Goal: Information Seeking & Learning: Learn about a topic

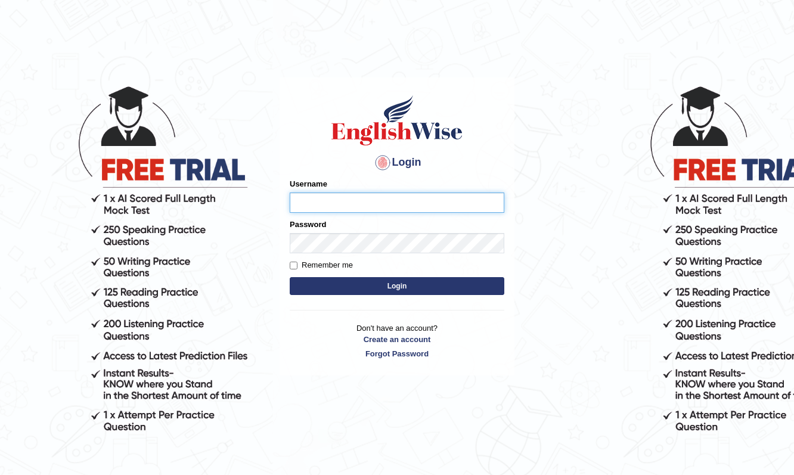
type input "Raynice"
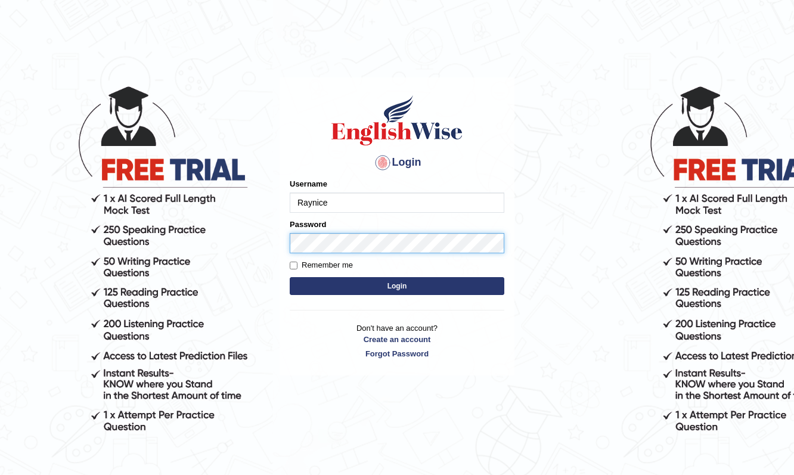
click at [397, 286] on button "Login" at bounding box center [397, 286] width 215 height 18
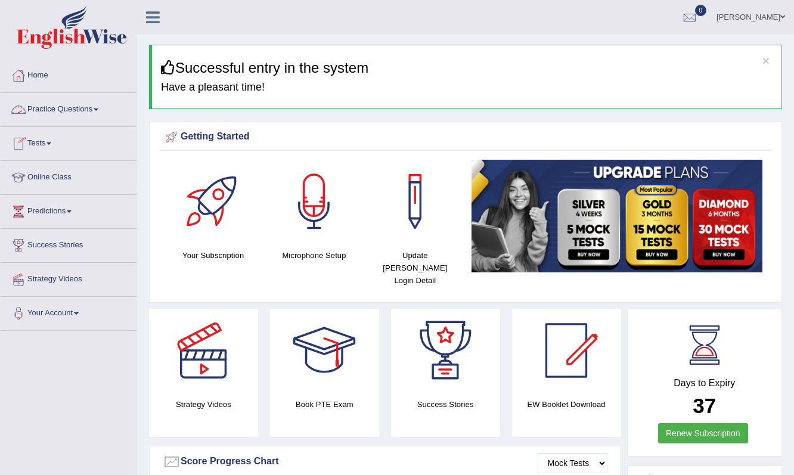
click at [54, 110] on link "Practice Questions" at bounding box center [69, 108] width 136 height 30
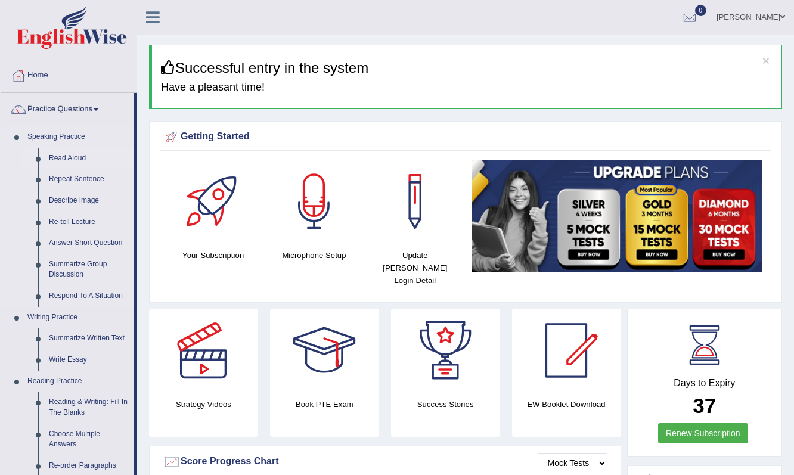
click at [67, 160] on link "Read Aloud" at bounding box center [89, 158] width 90 height 21
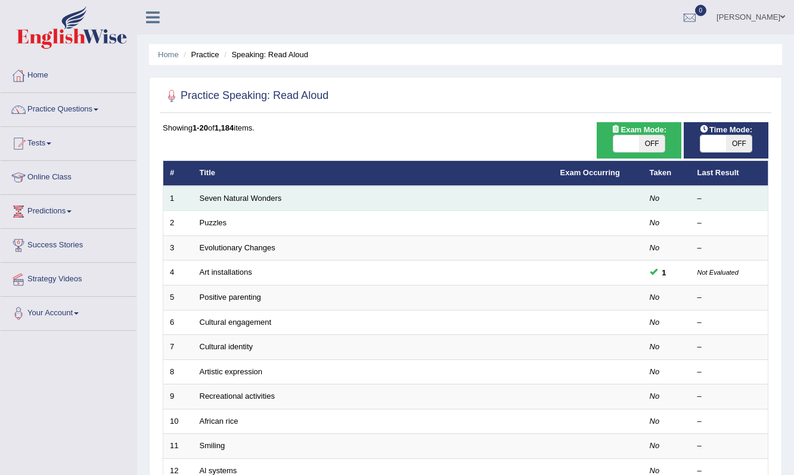
click at [446, 198] on td "Seven Natural Wonders" at bounding box center [373, 198] width 361 height 25
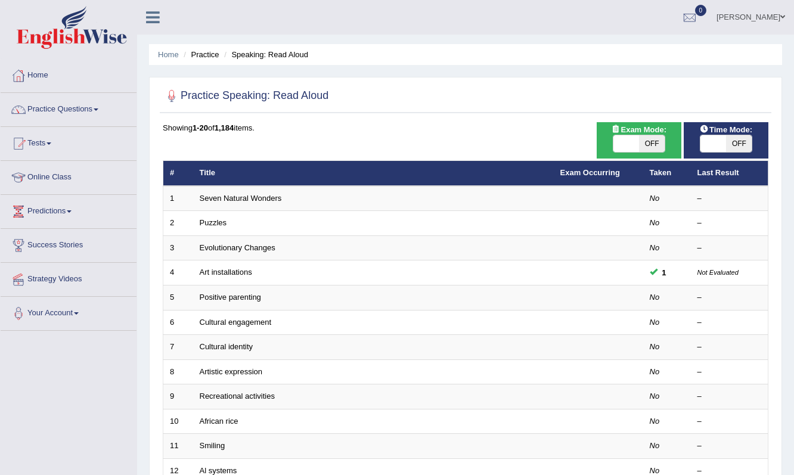
click at [651, 145] on span "OFF" at bounding box center [652, 143] width 26 height 17
checkbox input "true"
click at [749, 140] on body "Toggle navigation Home Practice Questions Speaking Practice Read Aloud Repeat S…" at bounding box center [397, 237] width 794 height 475
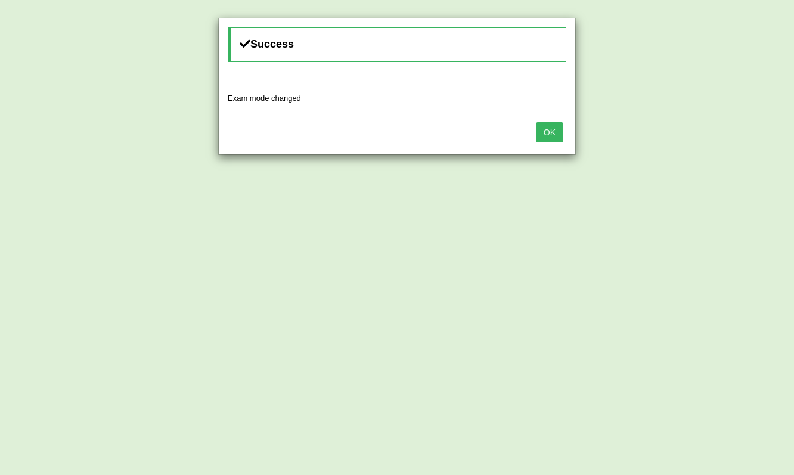
click at [545, 135] on button "OK" at bounding box center [549, 132] width 27 height 20
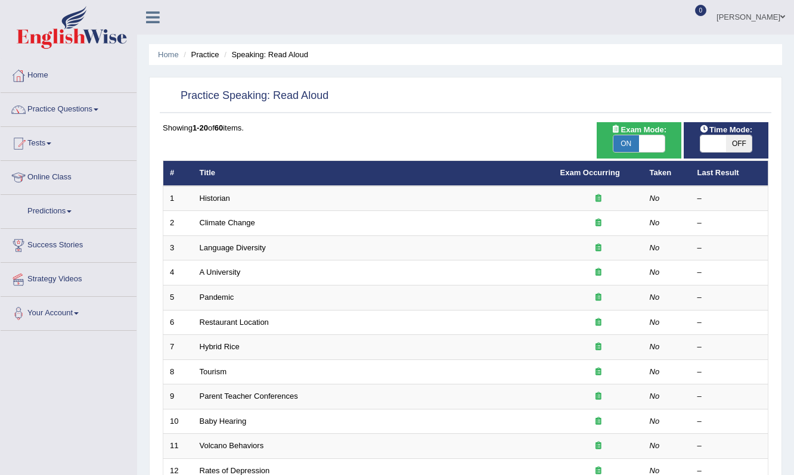
click at [740, 145] on span "OFF" at bounding box center [739, 143] width 26 height 17
checkbox input "true"
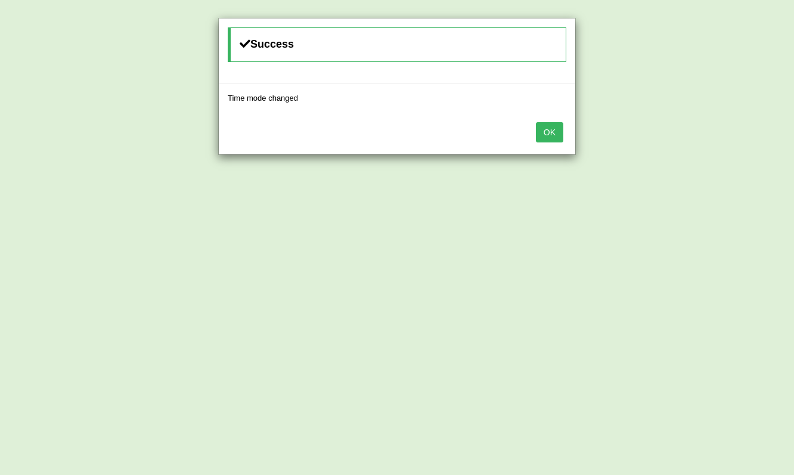
click at [553, 132] on button "OK" at bounding box center [549, 132] width 27 height 20
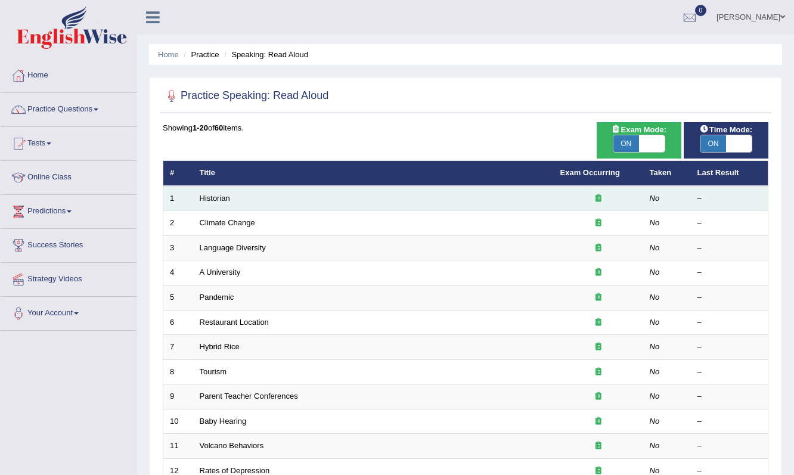
click at [628, 198] on div at bounding box center [598, 198] width 76 height 11
click at [225, 200] on link "Historian" at bounding box center [215, 198] width 30 height 9
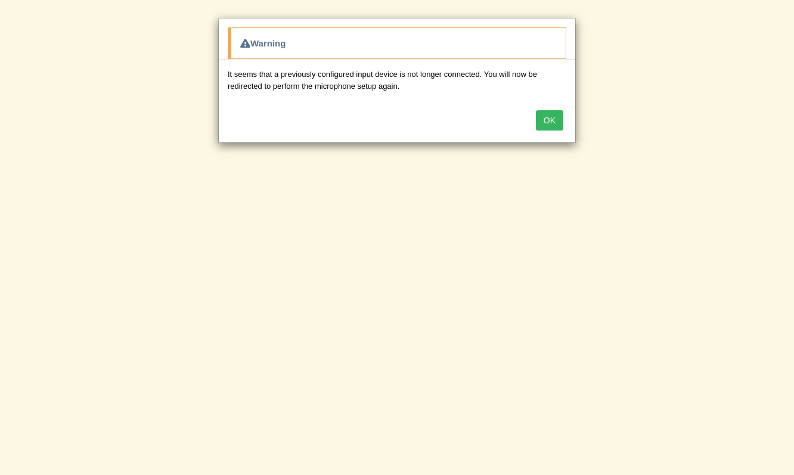
click at [548, 119] on button "OK" at bounding box center [549, 120] width 27 height 20
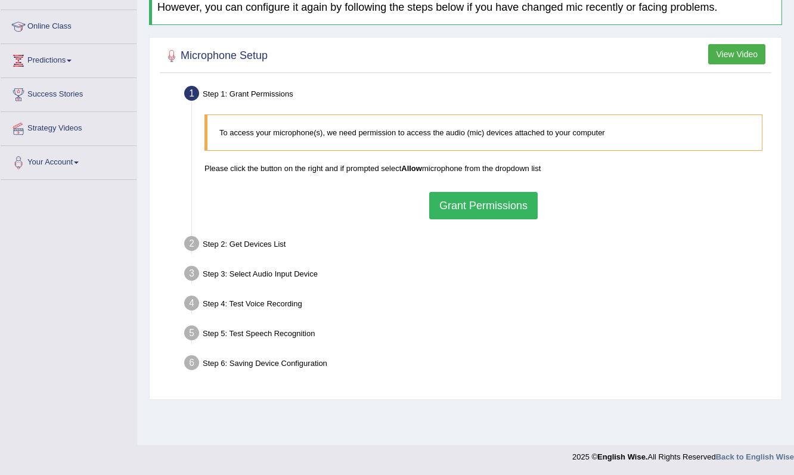
scroll to position [151, 0]
click at [464, 206] on button "Grant Permissions" at bounding box center [483, 205] width 108 height 27
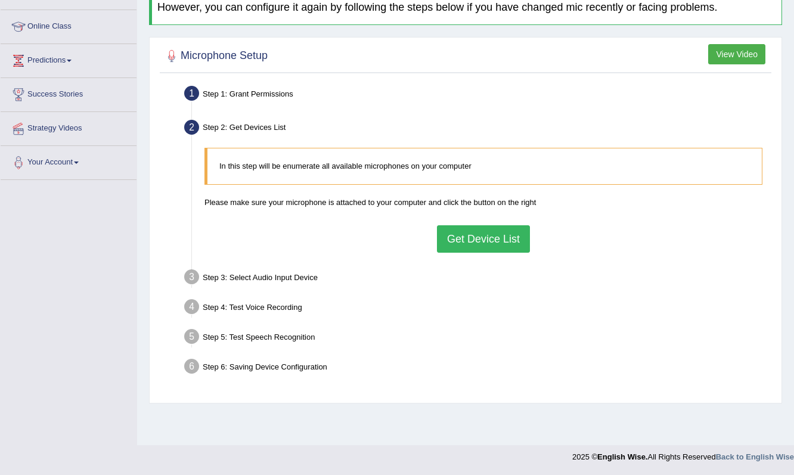
click at [469, 244] on button "Get Device List" at bounding box center [483, 238] width 93 height 27
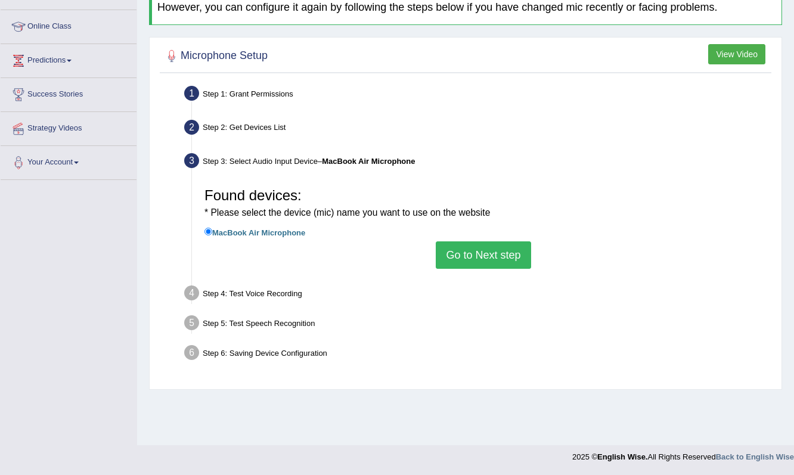
click at [473, 259] on button "Go to Next step" at bounding box center [483, 254] width 95 height 27
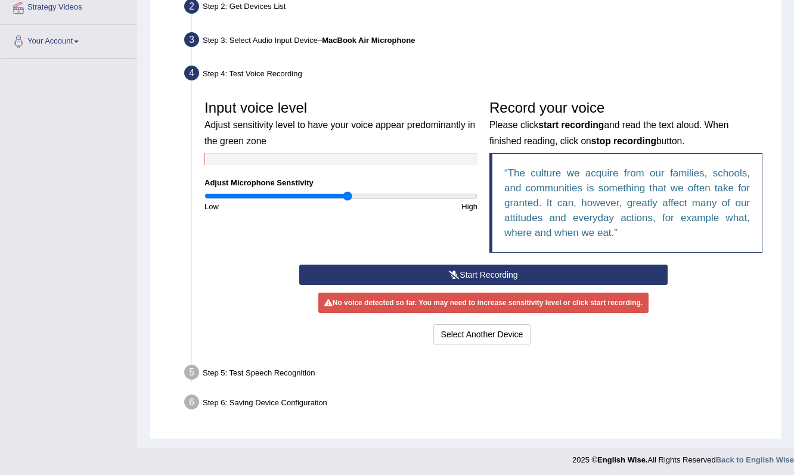
scroll to position [271, 0]
click at [488, 272] on button "Start Recording" at bounding box center [483, 275] width 368 height 20
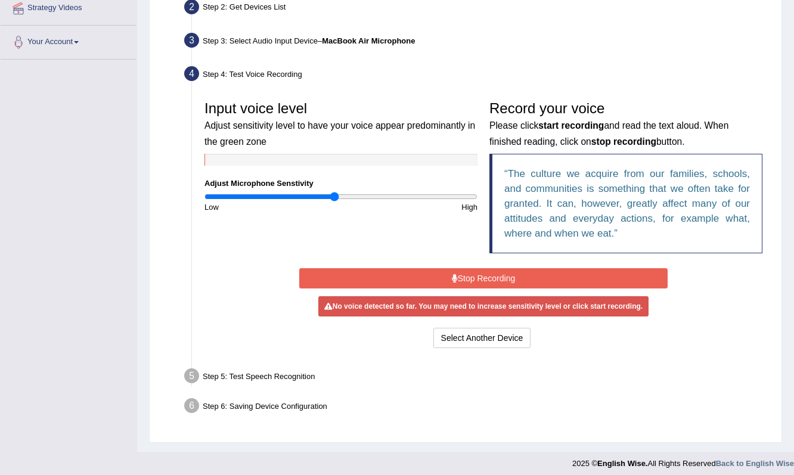
type input "0.96"
click at [336, 194] on input "range" at bounding box center [340, 197] width 273 height 10
click at [483, 280] on button "Stop Recording" at bounding box center [483, 278] width 368 height 20
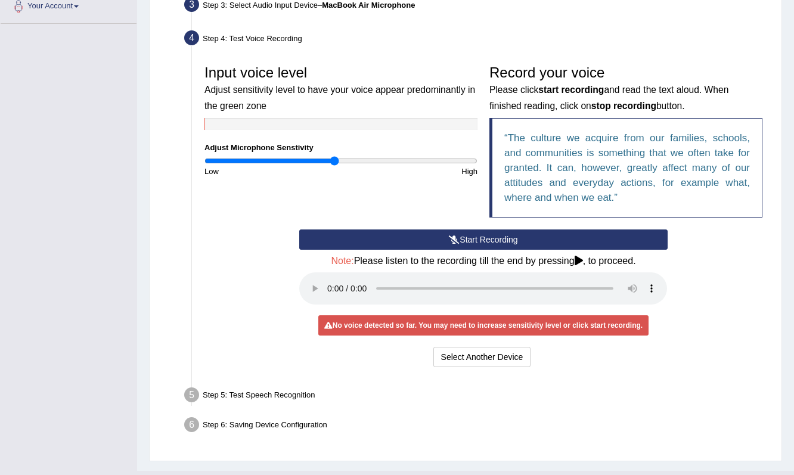
scroll to position [308, 0]
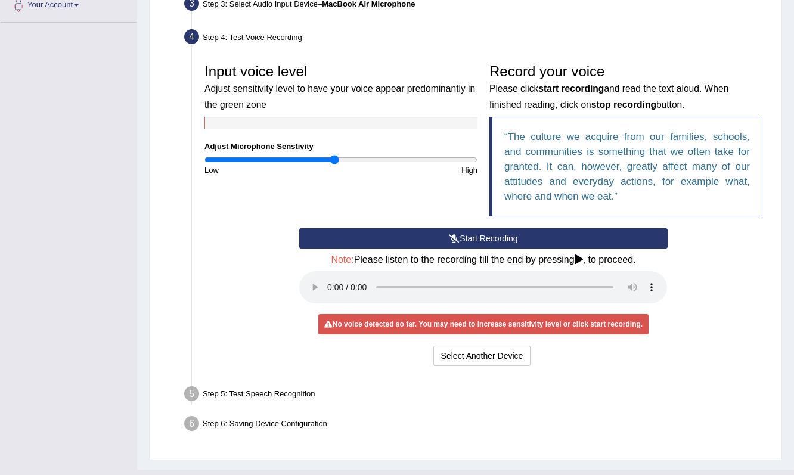
click at [464, 235] on button "Start Recording" at bounding box center [483, 238] width 368 height 20
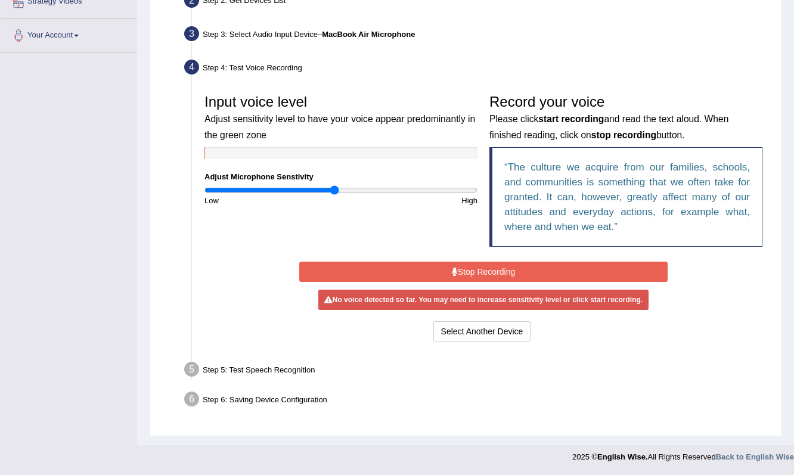
scroll to position [274, 0]
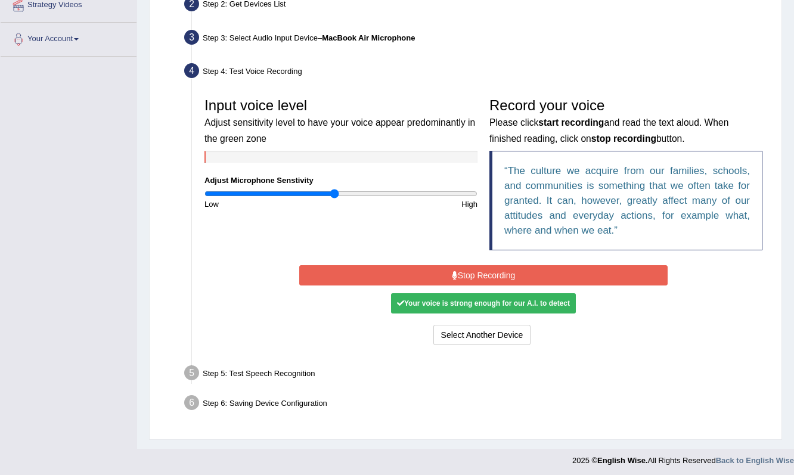
click at [520, 269] on button "Stop Recording" at bounding box center [483, 275] width 368 height 20
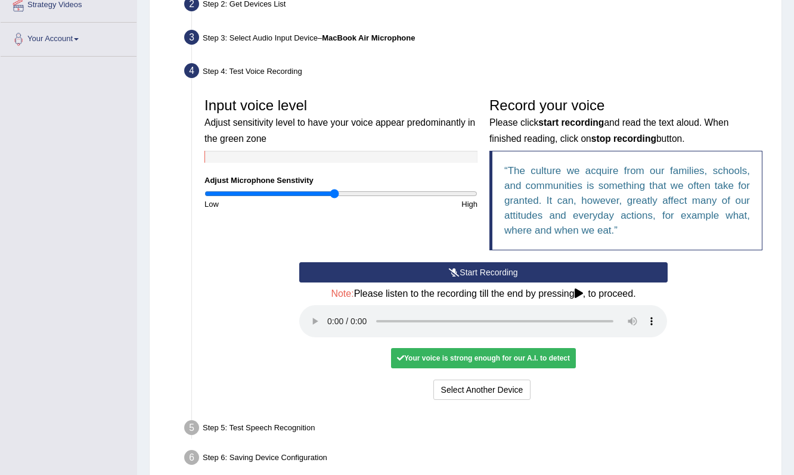
click at [324, 311] on audio at bounding box center [483, 321] width 368 height 32
click at [327, 314] on audio at bounding box center [483, 321] width 368 height 32
click at [545, 380] on button "Voice is ok. Go to Next step" at bounding box center [533, 390] width 118 height 20
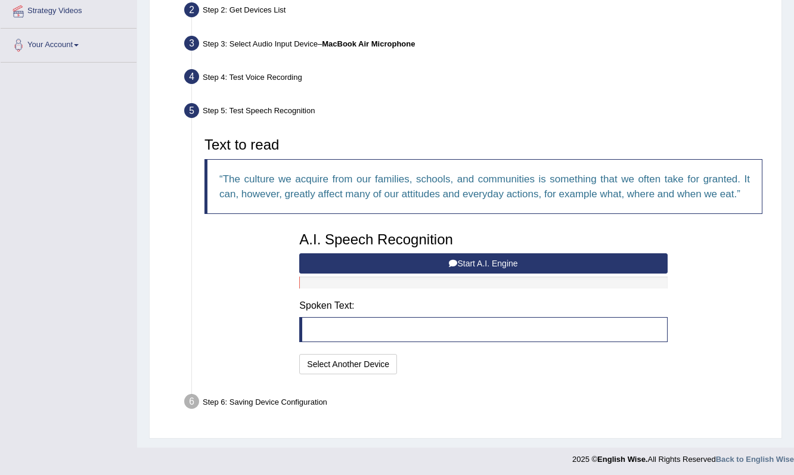
scroll to position [268, 0]
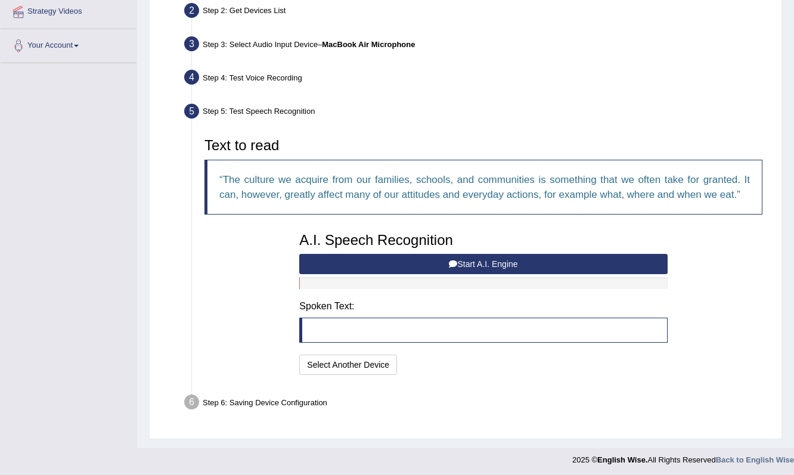
click at [474, 260] on button "Start A.I. Engine" at bounding box center [483, 264] width 368 height 20
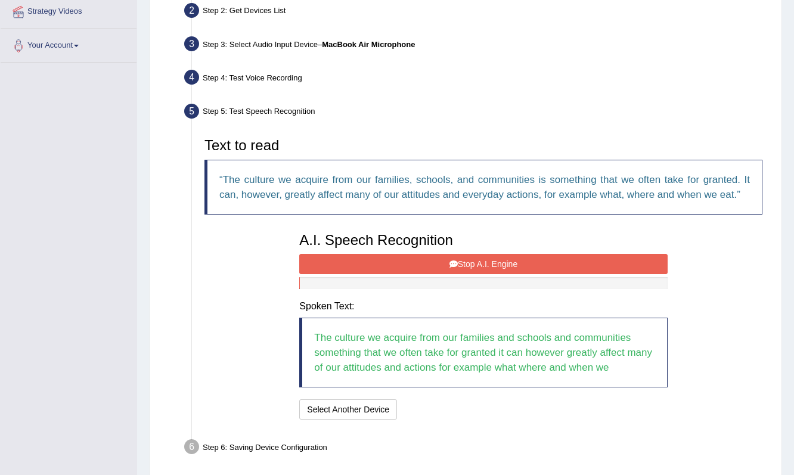
click at [466, 260] on button "Stop A.I. Engine" at bounding box center [483, 264] width 368 height 20
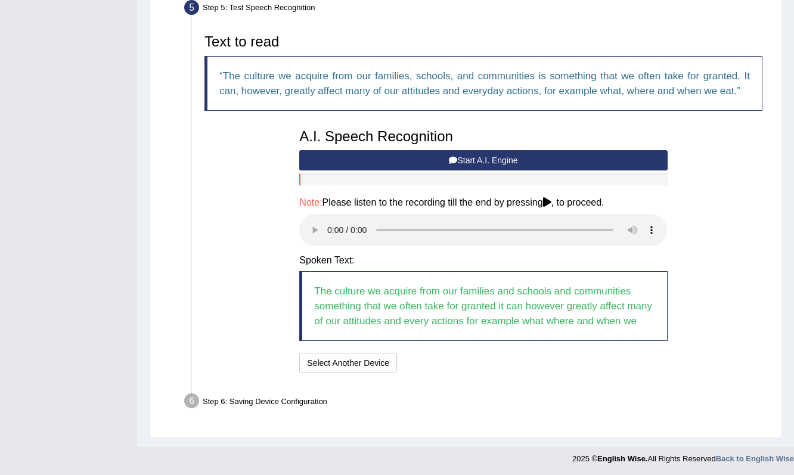
scroll to position [371, 0]
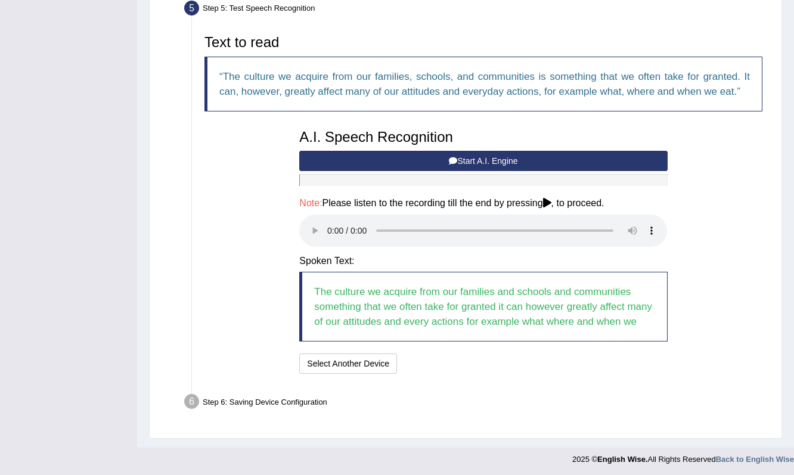
click at [328, 222] on audio at bounding box center [483, 231] width 368 height 32
click at [500, 358] on button "Speech is ok. Go to Last step" at bounding box center [464, 363] width 125 height 20
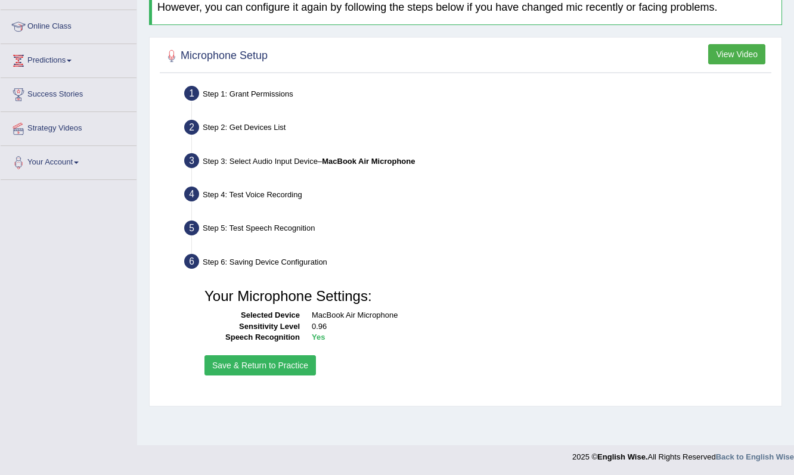
scroll to position [151, 0]
click at [281, 365] on button "Save & Return to Practice" at bounding box center [259, 365] width 111 height 20
click at [289, 360] on button "Save & Return to Practice" at bounding box center [259, 365] width 111 height 20
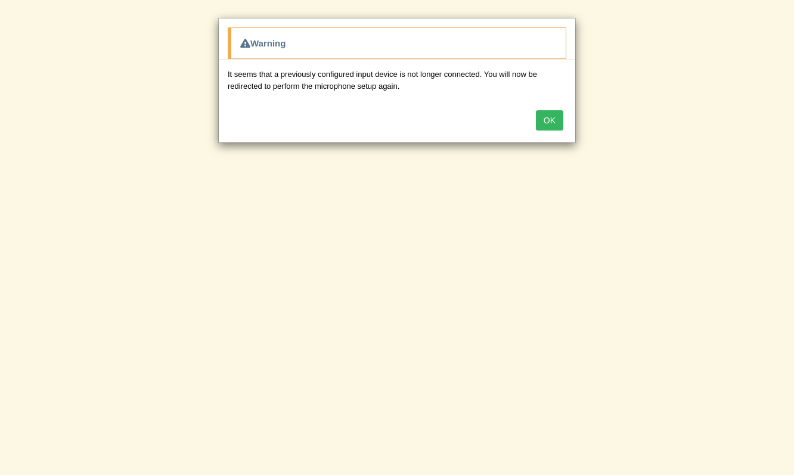
click at [558, 126] on button "OK" at bounding box center [549, 120] width 27 height 20
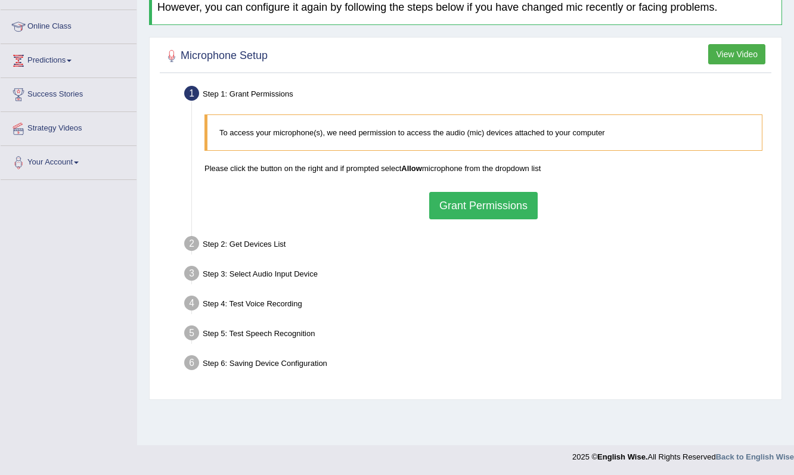
scroll to position [151, 0]
click at [461, 207] on button "Grant Permissions" at bounding box center [483, 205] width 108 height 27
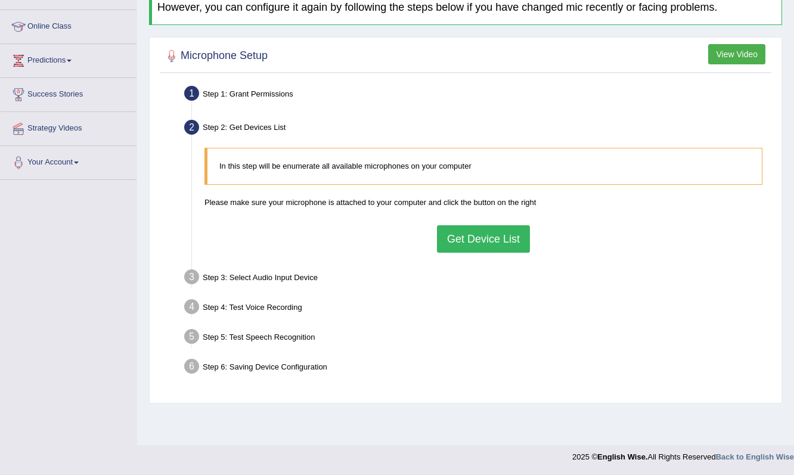
click at [466, 238] on button "Get Device List" at bounding box center [483, 238] width 93 height 27
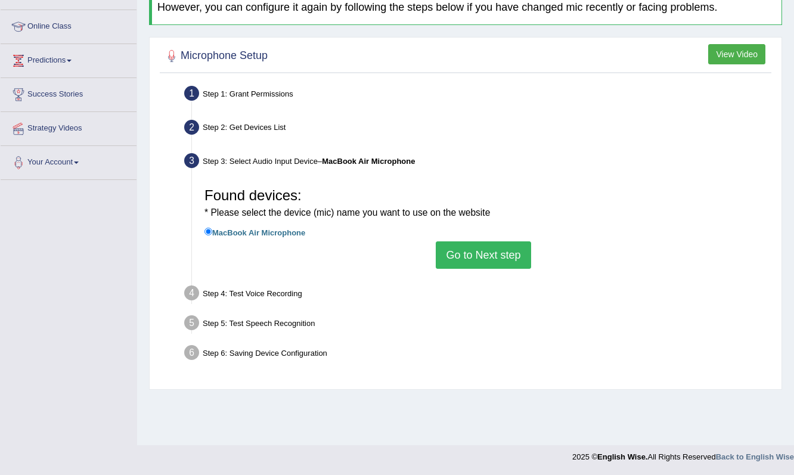
click at [451, 249] on button "Go to Next step" at bounding box center [483, 254] width 95 height 27
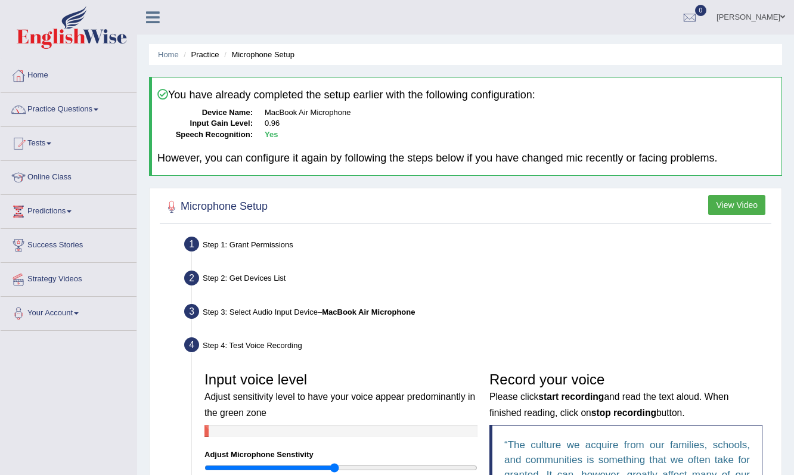
scroll to position [0, 0]
click at [34, 81] on link "Home" at bounding box center [69, 74] width 136 height 30
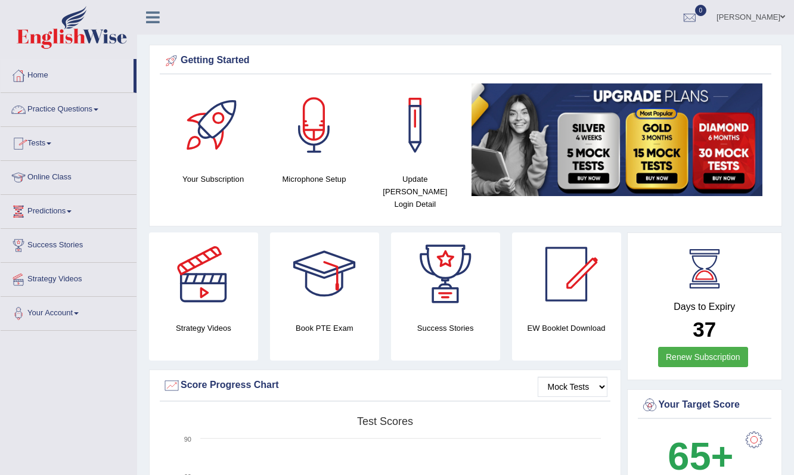
click at [48, 137] on link "Tests" at bounding box center [69, 142] width 136 height 30
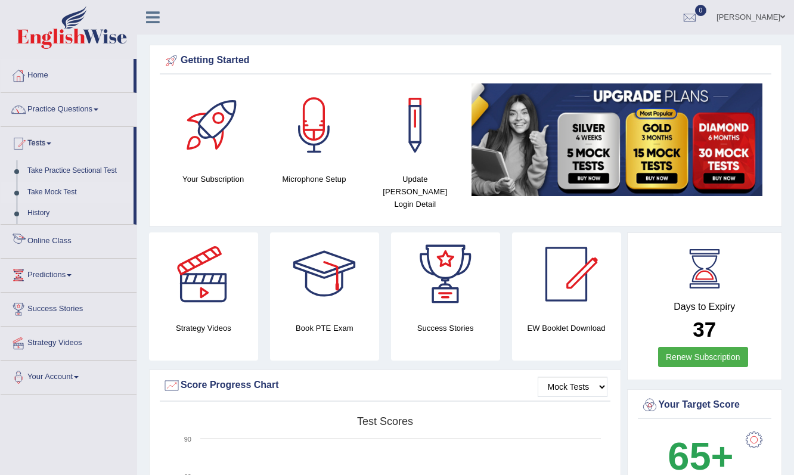
click at [54, 197] on link "Take Mock Test" at bounding box center [77, 192] width 111 height 21
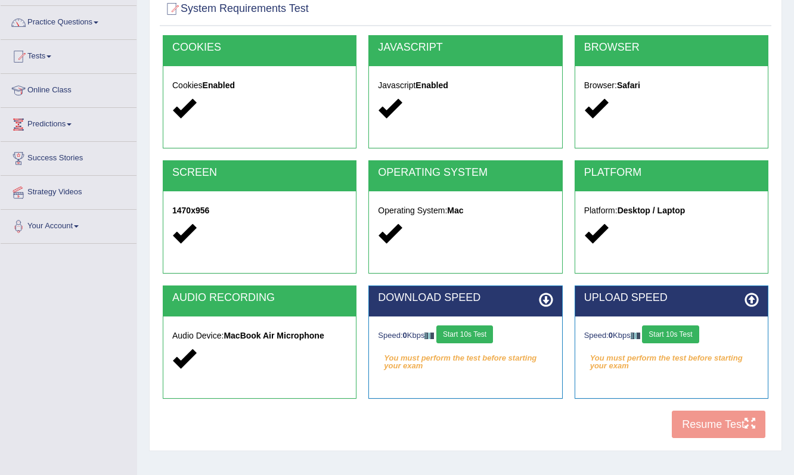
click at [480, 337] on button "Start 10s Test" at bounding box center [464, 334] width 57 height 18
click at [678, 336] on button "Start 10s Test" at bounding box center [670, 334] width 57 height 18
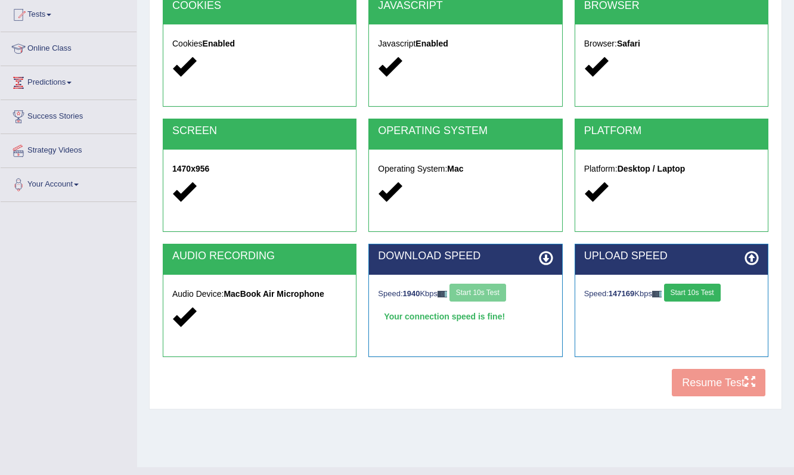
scroll to position [131, 0]
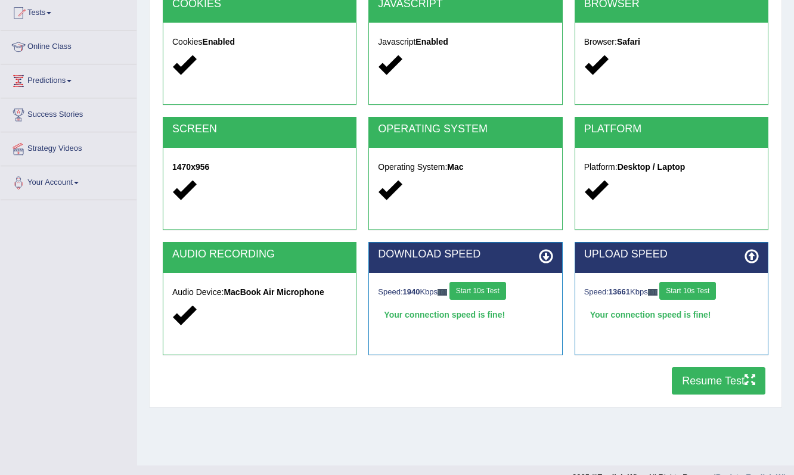
click at [705, 380] on button "Resume Test" at bounding box center [719, 380] width 94 height 27
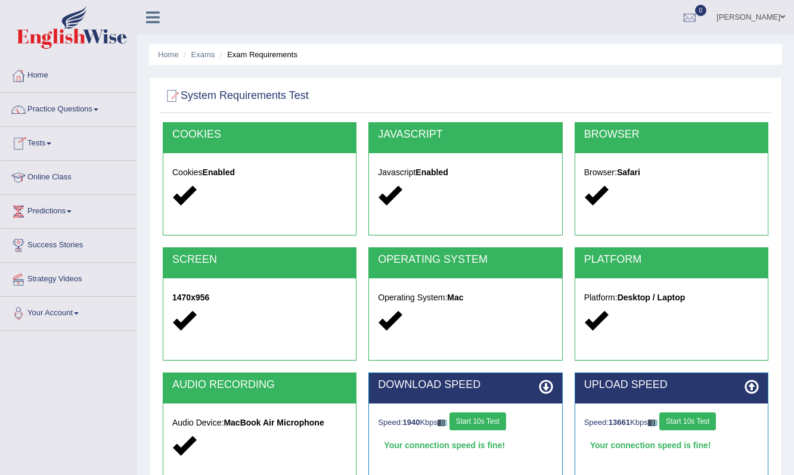
scroll to position [0, 0]
click at [699, 21] on div at bounding box center [690, 18] width 18 height 18
click at [619, 51] on strong "See All Alerts" at bounding box center [614, 50] width 53 height 10
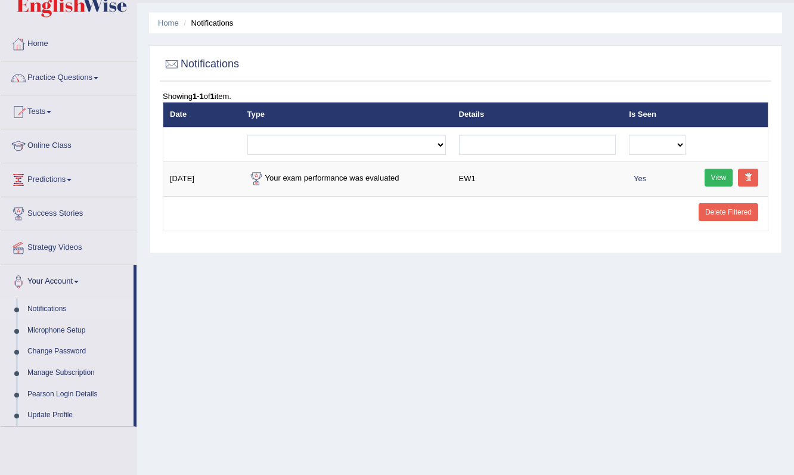
scroll to position [13, 0]
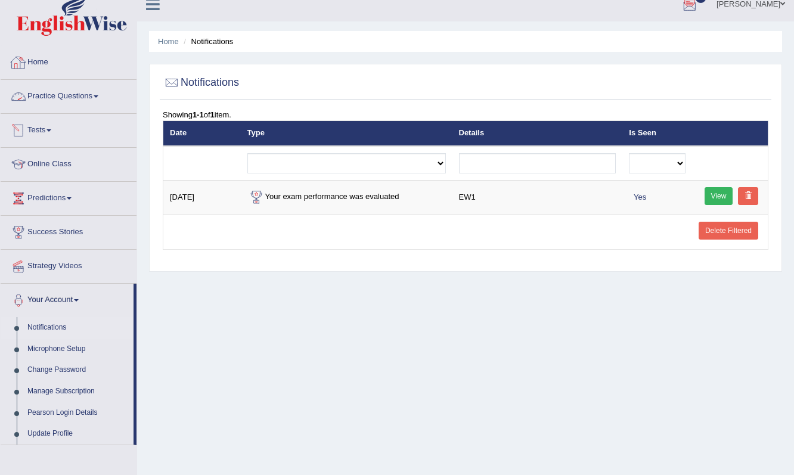
click at [62, 130] on link "Tests" at bounding box center [69, 129] width 136 height 30
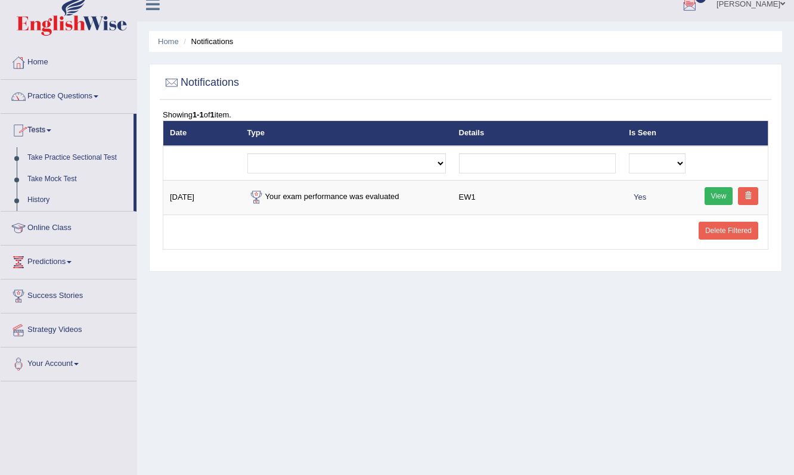
click at [75, 91] on link "Practice Questions" at bounding box center [69, 95] width 136 height 30
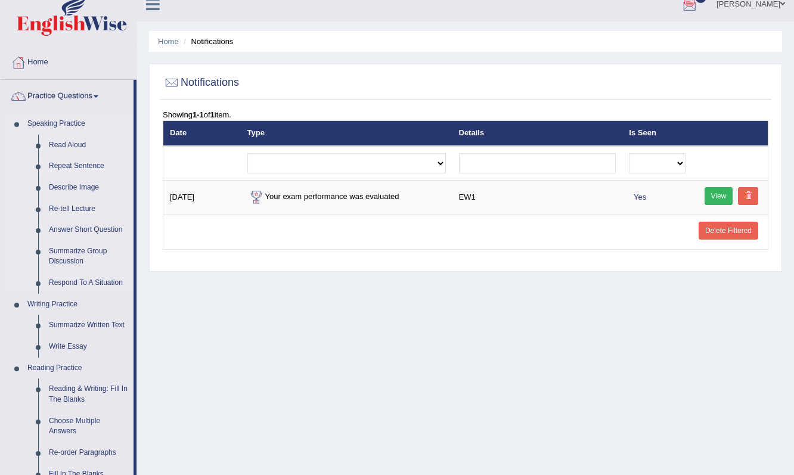
click at [80, 169] on link "Repeat Sentence" at bounding box center [89, 166] width 90 height 21
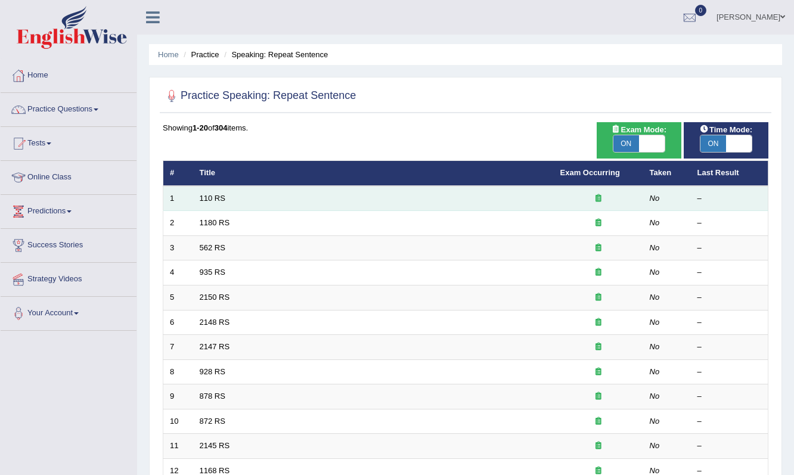
click at [421, 200] on td "110 RS" at bounding box center [373, 198] width 361 height 25
click at [219, 198] on link "110 RS" at bounding box center [213, 198] width 26 height 9
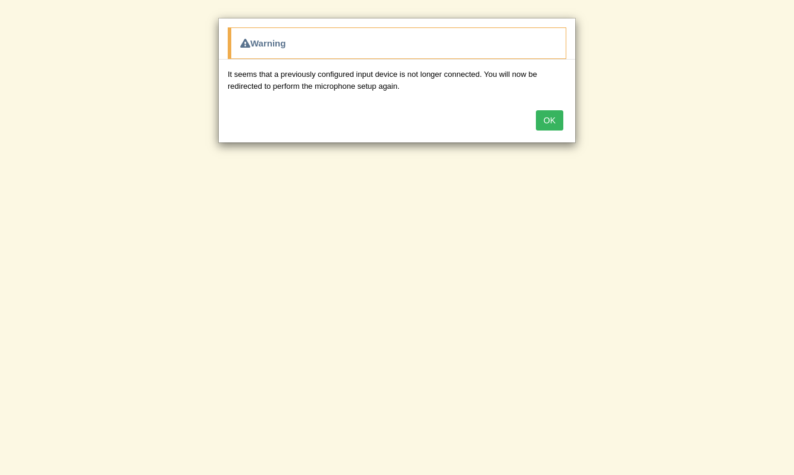
click at [545, 126] on button "OK" at bounding box center [549, 120] width 27 height 20
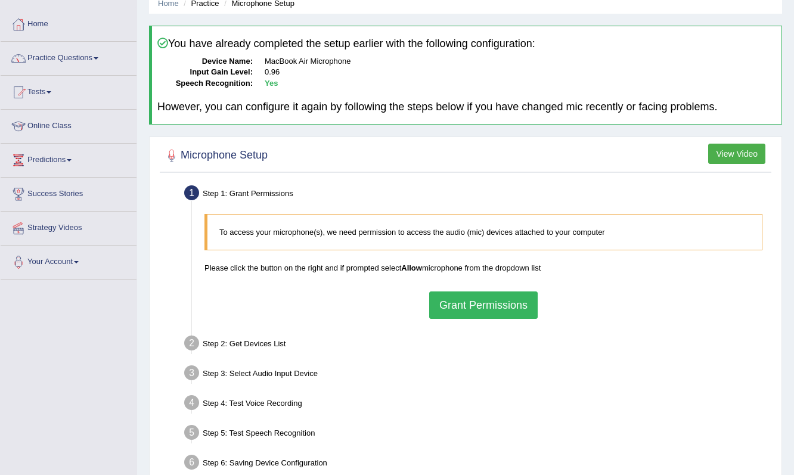
scroll to position [77, 0]
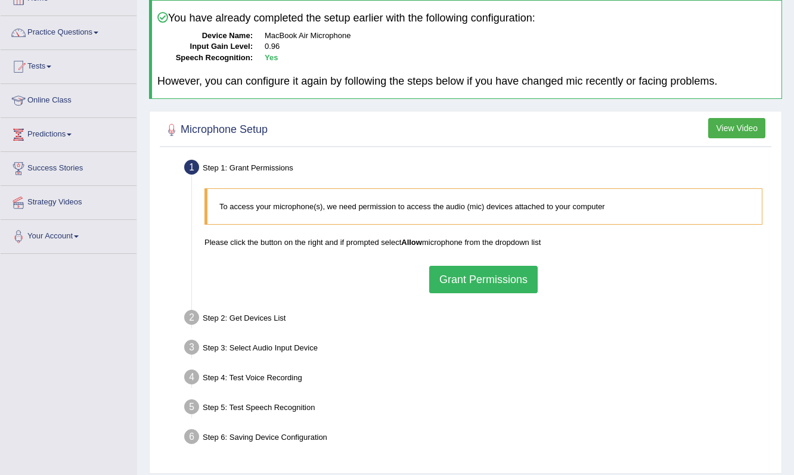
click at [473, 278] on button "Grant Permissions" at bounding box center [483, 279] width 108 height 27
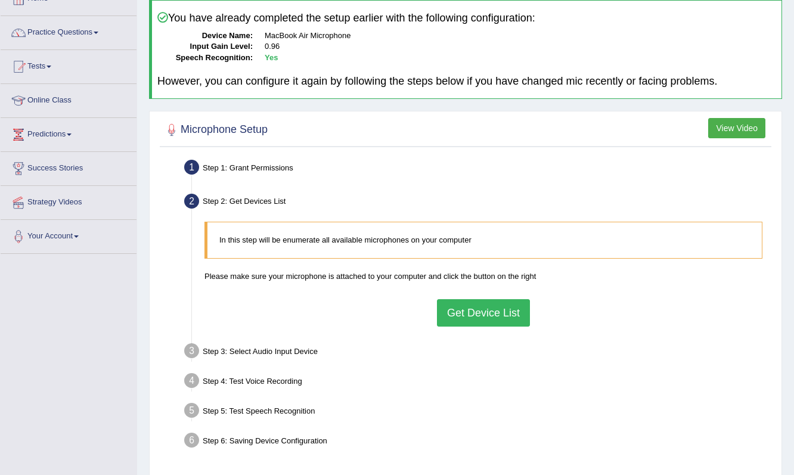
click at [462, 312] on button "Get Device List" at bounding box center [483, 312] width 93 height 27
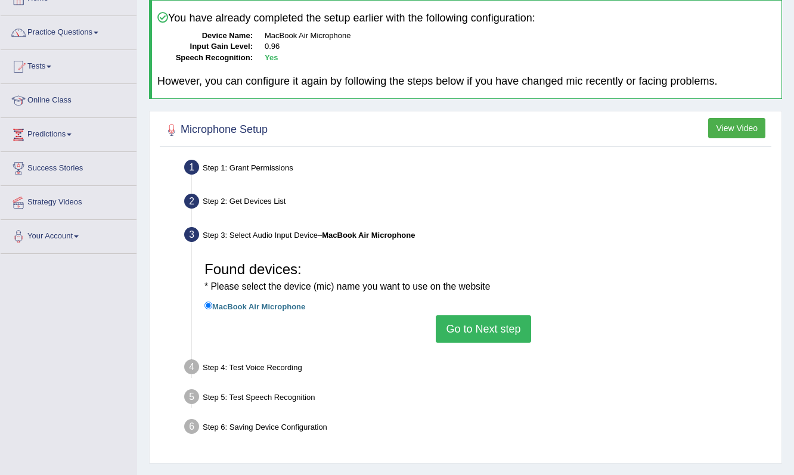
click at [471, 325] on button "Go to Next step" at bounding box center [483, 328] width 95 height 27
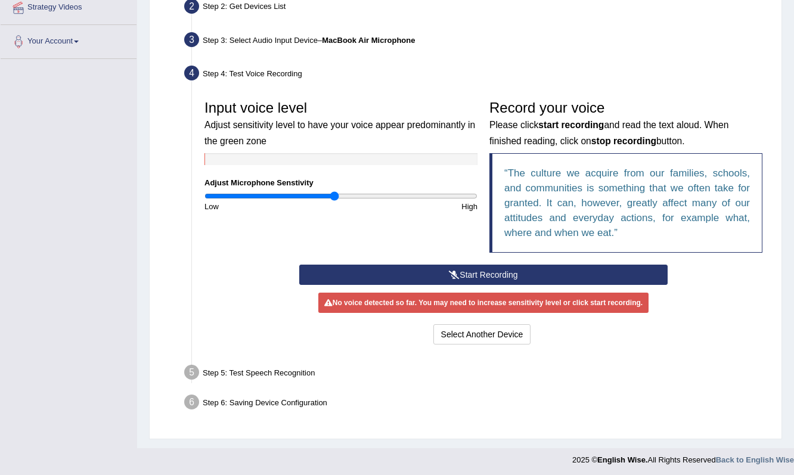
scroll to position [271, 0]
click at [466, 336] on button "Select Another Device" at bounding box center [482, 335] width 98 height 20
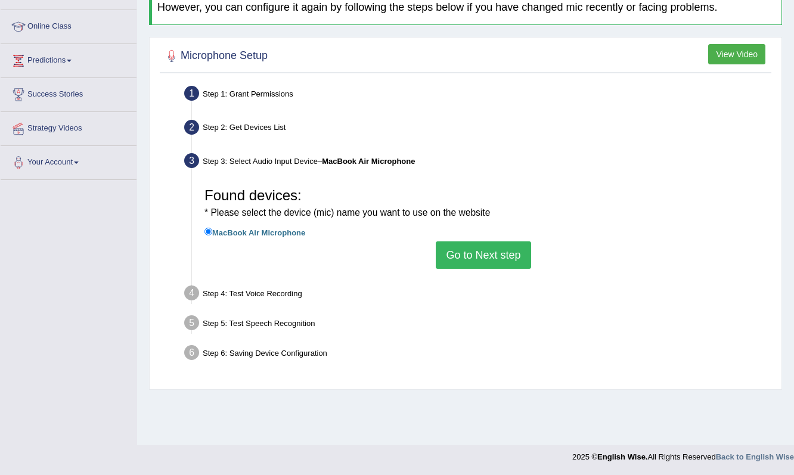
scroll to position [151, 0]
click at [284, 291] on div "Step 4: Test Voice Recording" at bounding box center [477, 295] width 597 height 26
click at [454, 264] on button "Go to Next step" at bounding box center [483, 254] width 95 height 27
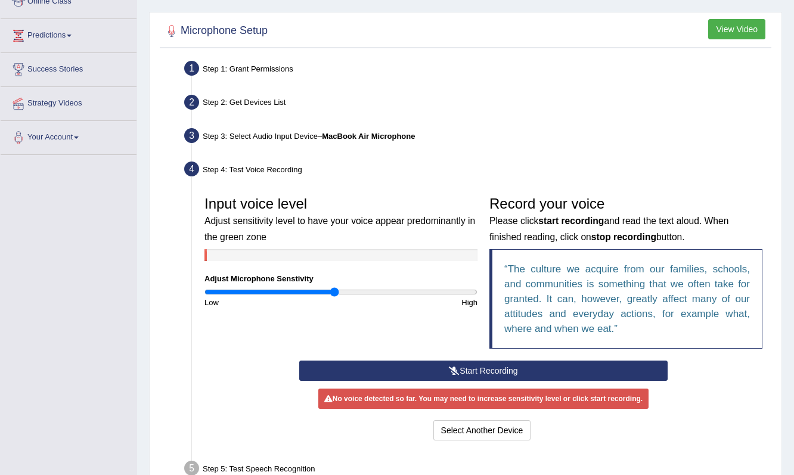
scroll to position [188, 0]
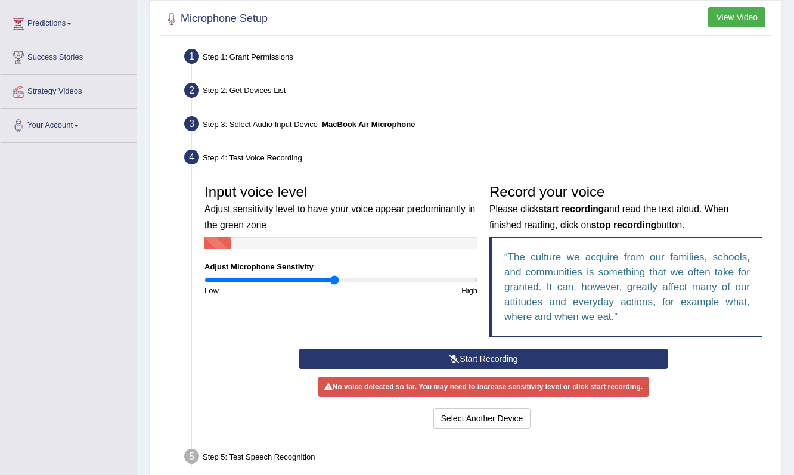
click at [471, 345] on div "Input voice level Adjust sensitivity level to have your voice appear predominan…" at bounding box center [483, 263] width 570 height 170
click at [467, 356] on button "Start Recording" at bounding box center [483, 359] width 368 height 20
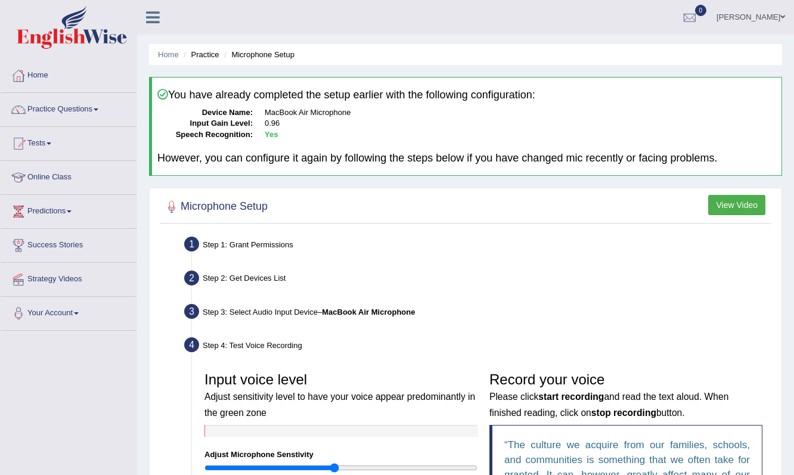
scroll to position [0, 0]
click at [248, 55] on li "Microphone Setup" at bounding box center [257, 54] width 73 height 11
click at [268, 55] on li "Microphone Setup" at bounding box center [257, 54] width 73 height 11
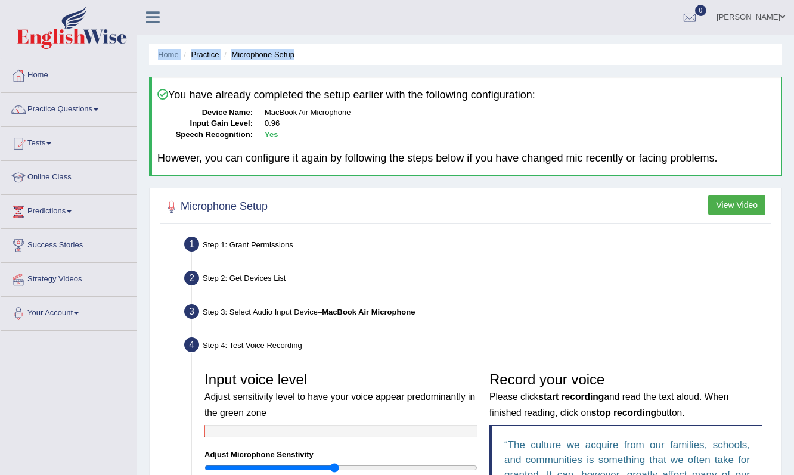
click at [268, 55] on li "Microphone Setup" at bounding box center [257, 54] width 73 height 11
